Goal: Information Seeking & Learning: Check status

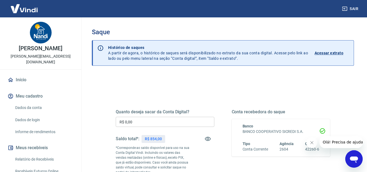
click at [32, 10] on img at bounding box center [24, 8] width 35 height 17
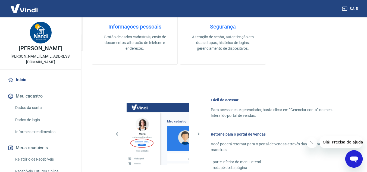
scroll to position [271, 0]
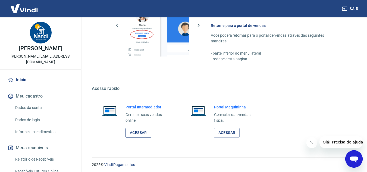
click at [138, 134] on link "Acessar" at bounding box center [138, 133] width 26 height 10
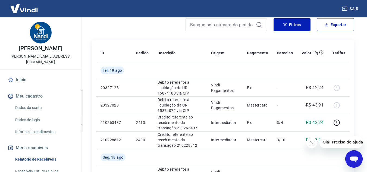
scroll to position [54, 0]
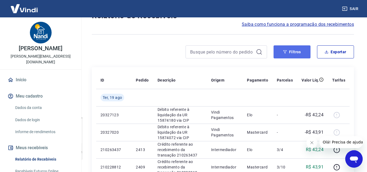
click at [297, 52] on button "Filtros" at bounding box center [291, 51] width 37 height 13
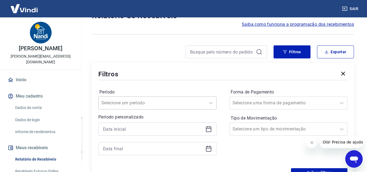
click at [176, 101] on div "Selecione um período" at bounding box center [157, 102] width 118 height 13
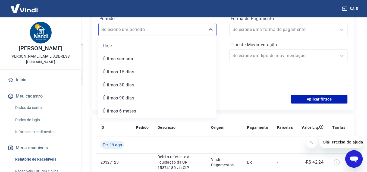
scroll to position [0, 0]
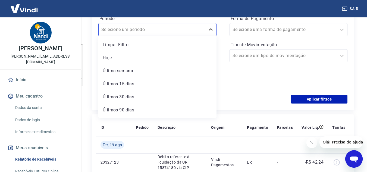
click at [237, 81] on div "Forma de Pagamento Selecione uma forma de pagamento Tipo de Movimentação Seleci…" at bounding box center [288, 51] width 118 height 74
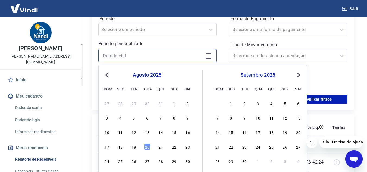
click at [140, 56] on input at bounding box center [153, 56] width 100 height 8
click at [107, 76] on span "Previous Month" at bounding box center [107, 75] width 0 height 6
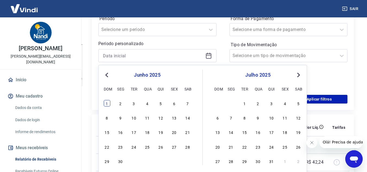
click at [107, 105] on div "1" at bounding box center [107, 103] width 7 height 7
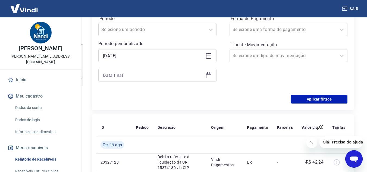
type input "[DATE]"
click at [143, 71] on input at bounding box center [153, 75] width 100 height 8
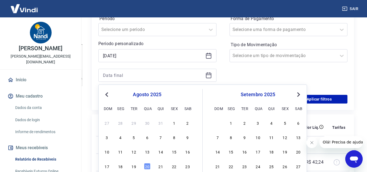
click at [107, 94] on span "Previous Month" at bounding box center [107, 94] width 0 height 6
click at [120, 137] on div "9" at bounding box center [120, 137] width 7 height 7
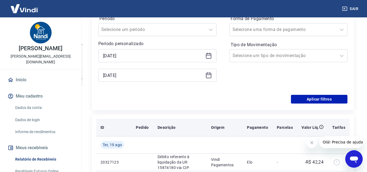
type input "[DATE]"
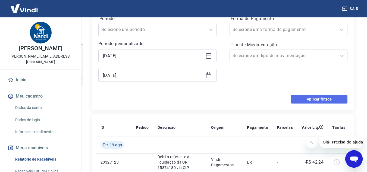
click at [314, 97] on button "Aplicar filtros" at bounding box center [319, 99] width 56 height 9
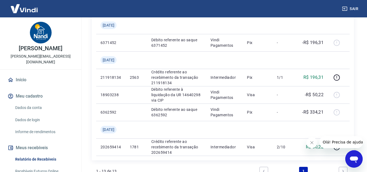
scroll to position [345, 0]
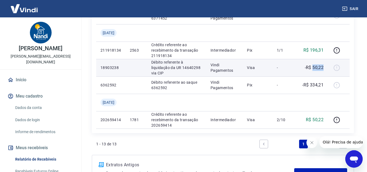
drag, startPoint x: 312, startPoint y: 68, endPoint x: 325, endPoint y: 67, distance: 12.8
click at [325, 67] on td "-R$ 50,22" at bounding box center [312, 67] width 31 height 17
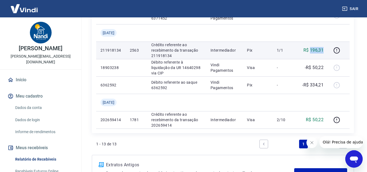
drag, startPoint x: 311, startPoint y: 50, endPoint x: 323, endPoint y: 50, distance: 12.2
click at [323, 50] on p "R$ 196,31" at bounding box center [313, 50] width 20 height 7
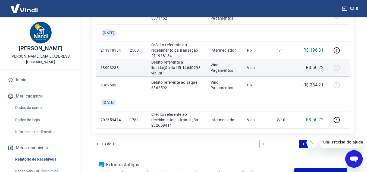
click at [337, 68] on div at bounding box center [338, 67] width 13 height 9
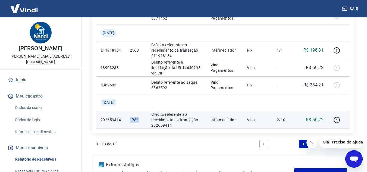
drag, startPoint x: 135, startPoint y: 121, endPoint x: 147, endPoint y: 121, distance: 11.4
click at [143, 121] on p "1781" at bounding box center [136, 119] width 13 height 5
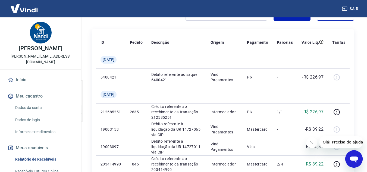
scroll to position [0, 0]
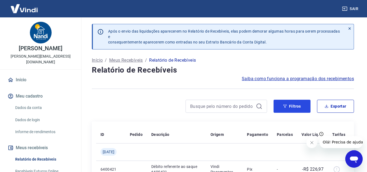
drag, startPoint x: 284, startPoint y: 108, endPoint x: 147, endPoint y: 98, distance: 137.2
click at [284, 108] on button "Filtros" at bounding box center [291, 106] width 37 height 13
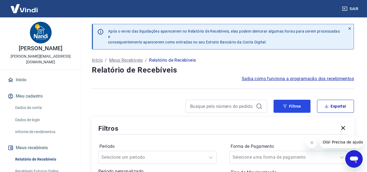
scroll to position [109, 0]
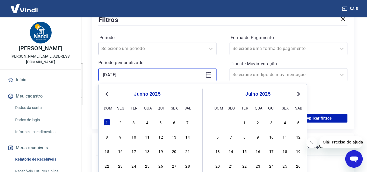
click at [148, 75] on input "[DATE]" at bounding box center [153, 75] width 100 height 8
click at [107, 94] on span "Previous Month" at bounding box center [107, 94] width 0 height 6
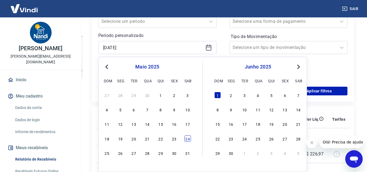
scroll to position [163, 0]
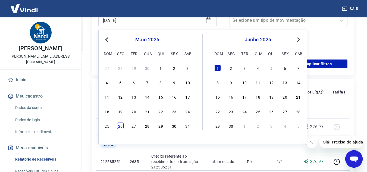
click at [120, 127] on div "26" at bounding box center [120, 125] width 7 height 7
type input "[DATE]"
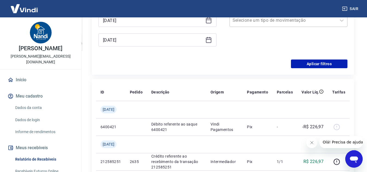
scroll to position [109, 0]
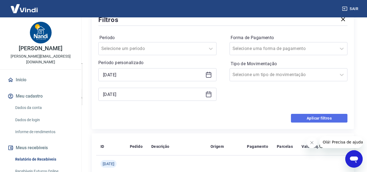
click at [317, 115] on button "Aplicar filtros" at bounding box center [319, 118] width 56 height 9
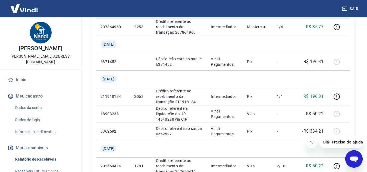
scroll to position [217, 0]
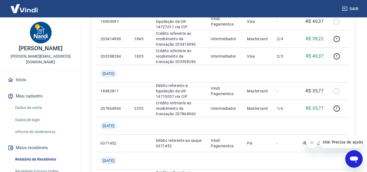
click at [34, 102] on link "Dados da conta" at bounding box center [44, 107] width 62 height 11
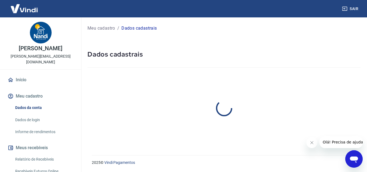
select select "SC"
select select "business"
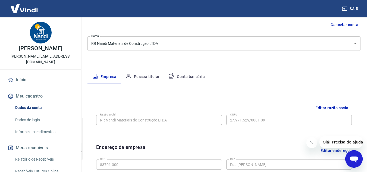
scroll to position [81, 0]
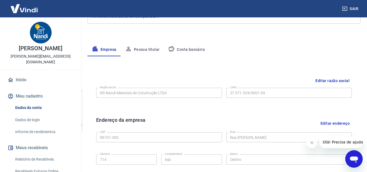
click at [35, 154] on link "Relatório de Recebíveis" at bounding box center [44, 159] width 62 height 11
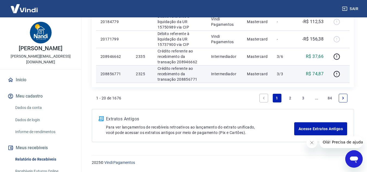
scroll to position [349, 0]
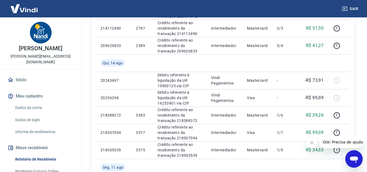
click at [24, 9] on img at bounding box center [24, 8] width 35 height 17
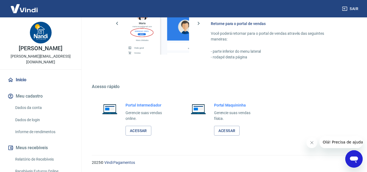
scroll to position [274, 0]
click at [137, 131] on link "Acessar" at bounding box center [138, 130] width 26 height 10
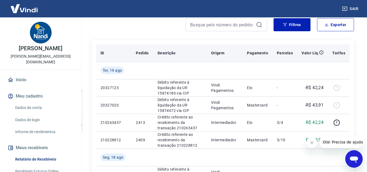
scroll to position [54, 0]
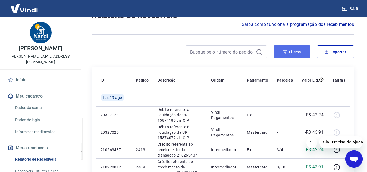
click at [292, 56] on button "Filtros" at bounding box center [291, 51] width 37 height 13
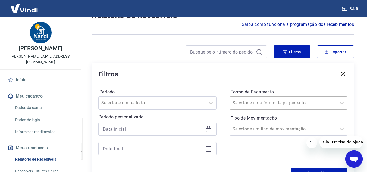
click at [288, 105] on div "Selecione uma forma de pagamento" at bounding box center [288, 102] width 118 height 13
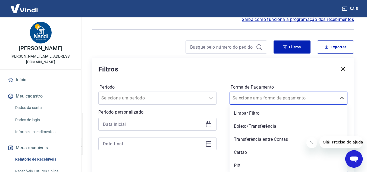
scroll to position [86, 0]
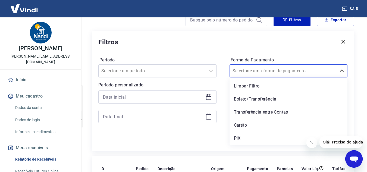
click at [304, 50] on div "Período Selecione um período Período personalizado Forma de Pagamento option Bo…" at bounding box center [222, 92] width 249 height 87
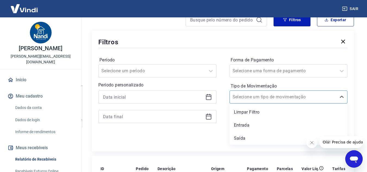
click at [255, 98] on input "Tipo de Movimentação" at bounding box center [259, 97] width 55 height 7
click at [240, 138] on div "Saída" at bounding box center [288, 138] width 118 height 11
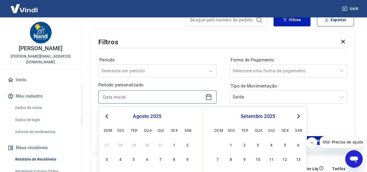
click at [145, 99] on input at bounding box center [153, 97] width 100 height 8
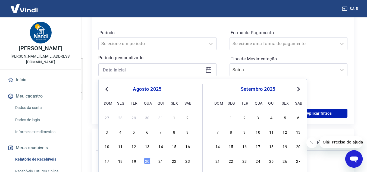
click at [107, 88] on span "Previous Month" at bounding box center [107, 89] width 0 height 6
click at [106, 119] on div "1" at bounding box center [107, 117] width 7 height 7
type input "[DATE]"
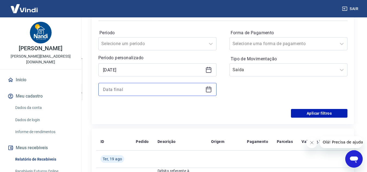
click at [161, 91] on input at bounding box center [153, 89] width 100 height 8
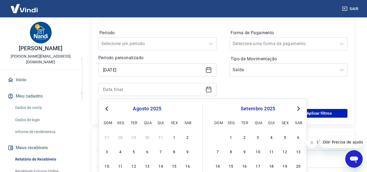
click at [107, 109] on span "Previous Month" at bounding box center [107, 108] width 0 height 6
click at [108, 151] on div "8" at bounding box center [107, 151] width 7 height 7
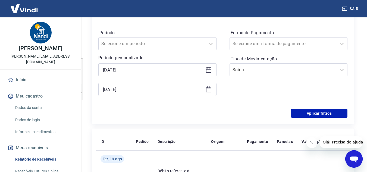
type input "08/06/2025"
click at [321, 112] on button "Aplicar filtros" at bounding box center [319, 113] width 56 height 9
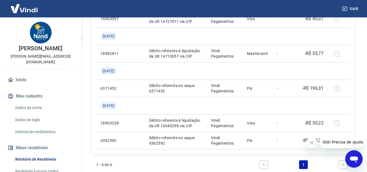
scroll to position [222, 0]
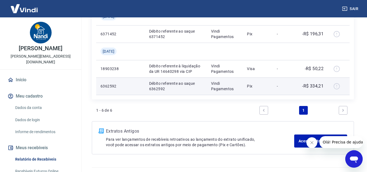
click at [338, 85] on div at bounding box center [338, 86] width 13 height 9
click at [166, 87] on p "Débito referente ao saque 6362592" at bounding box center [175, 86] width 53 height 11
click at [111, 86] on p "6362592" at bounding box center [109, 85] width 18 height 5
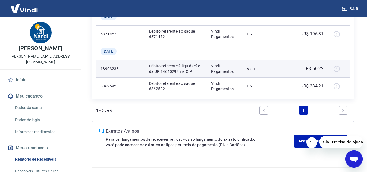
scroll to position [195, 0]
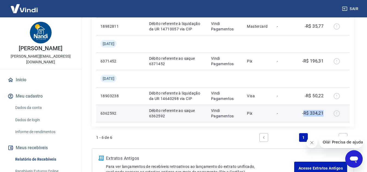
drag, startPoint x: 304, startPoint y: 114, endPoint x: 326, endPoint y: 113, distance: 21.8
click at [326, 113] on td "-R$ 334,21" at bounding box center [312, 113] width 31 height 17
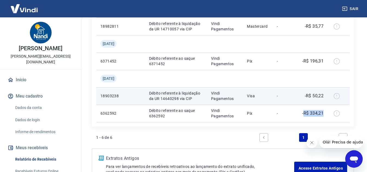
scroll to position [222, 0]
